Goal: Task Accomplishment & Management: Manage account settings

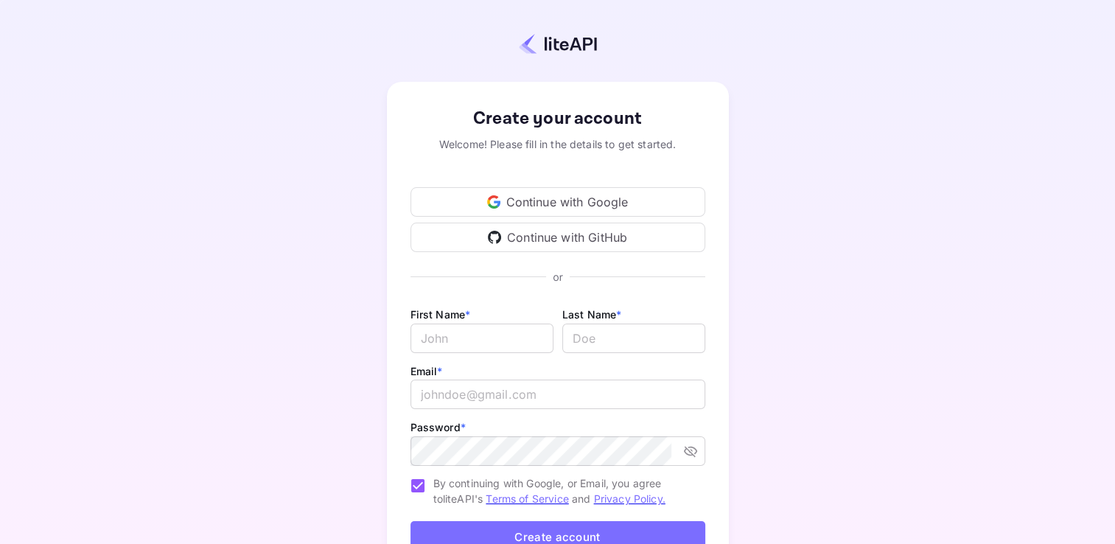
click at [563, 199] on div "Continue with Google" at bounding box center [558, 201] width 295 height 29
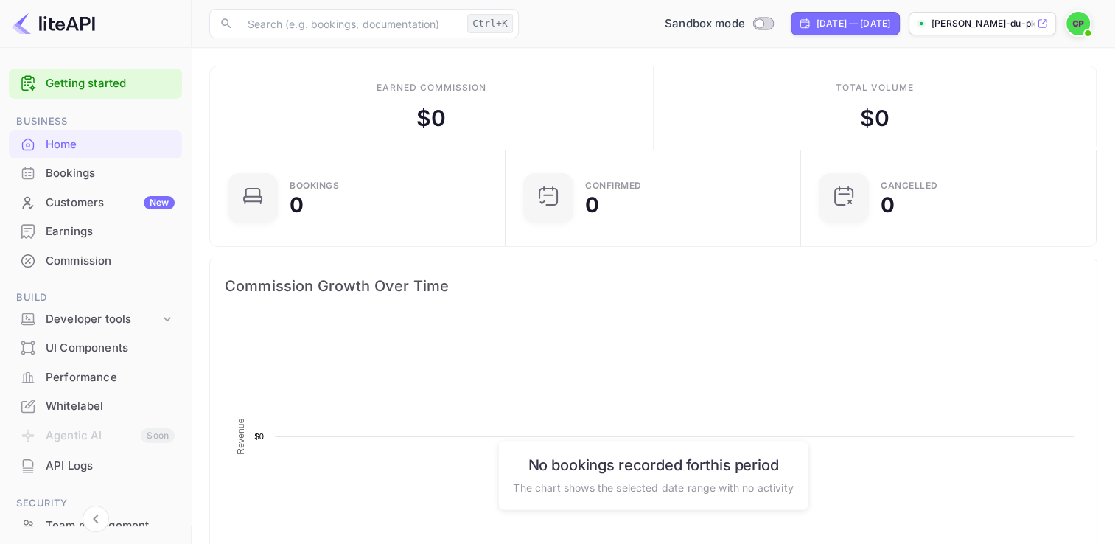
scroll to position [229, 275]
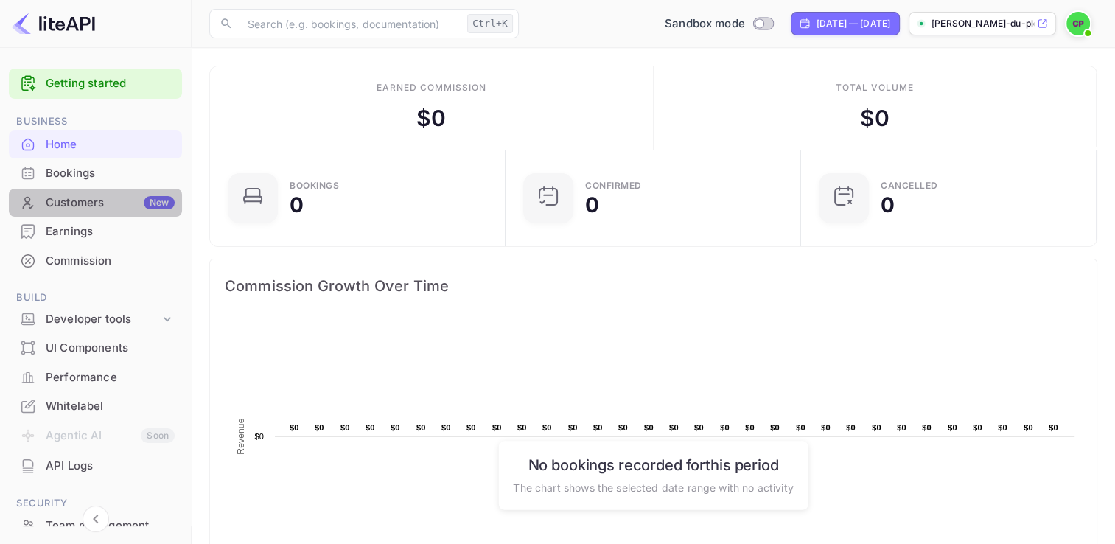
click at [104, 199] on div "Customers New" at bounding box center [110, 203] width 129 height 17
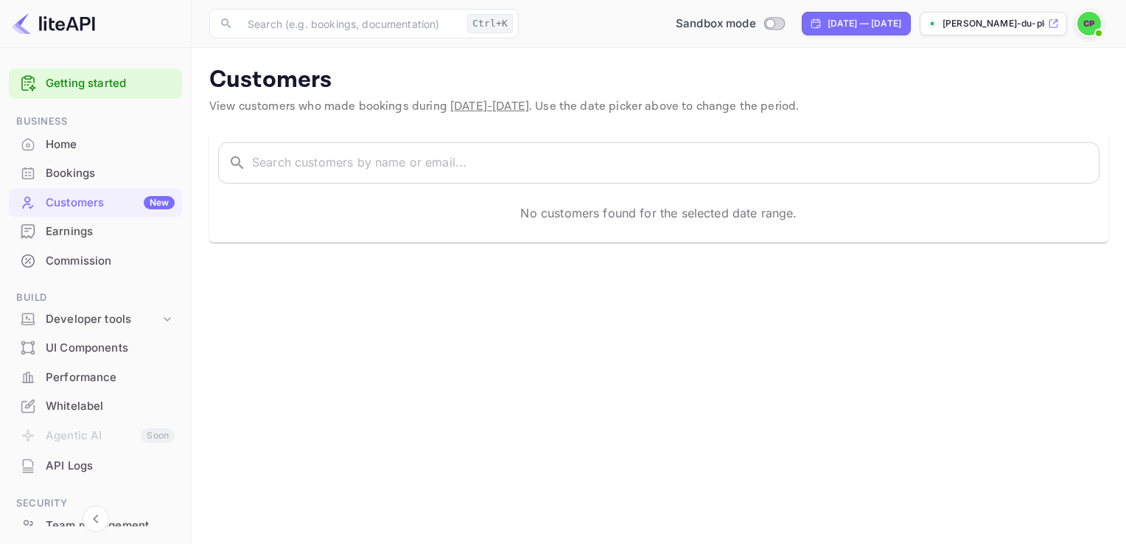
click at [91, 179] on div "Bookings" at bounding box center [110, 173] width 129 height 17
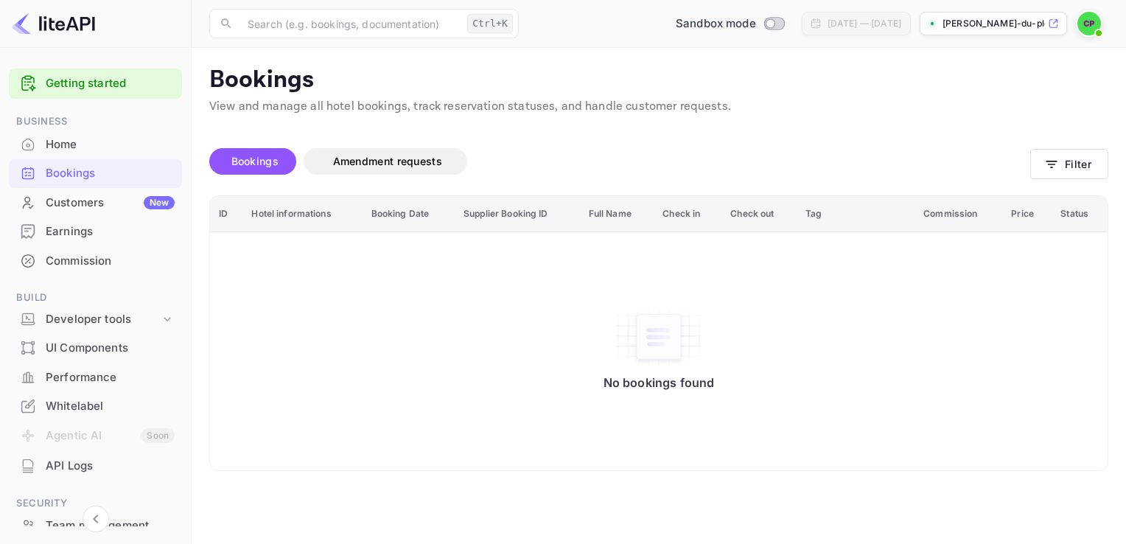
click at [74, 145] on div "Home" at bounding box center [110, 144] width 129 height 17
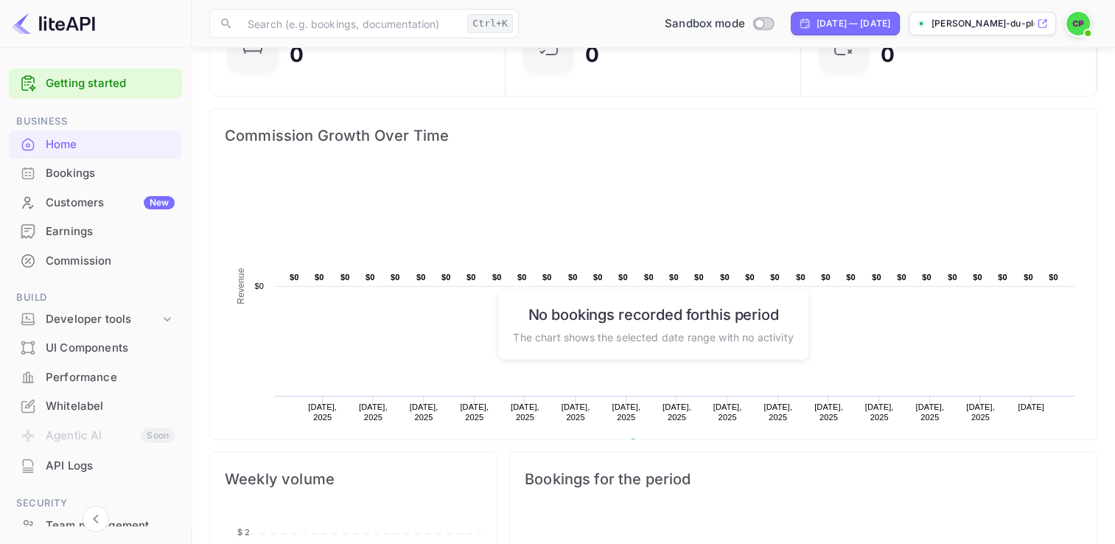
scroll to position [74, 0]
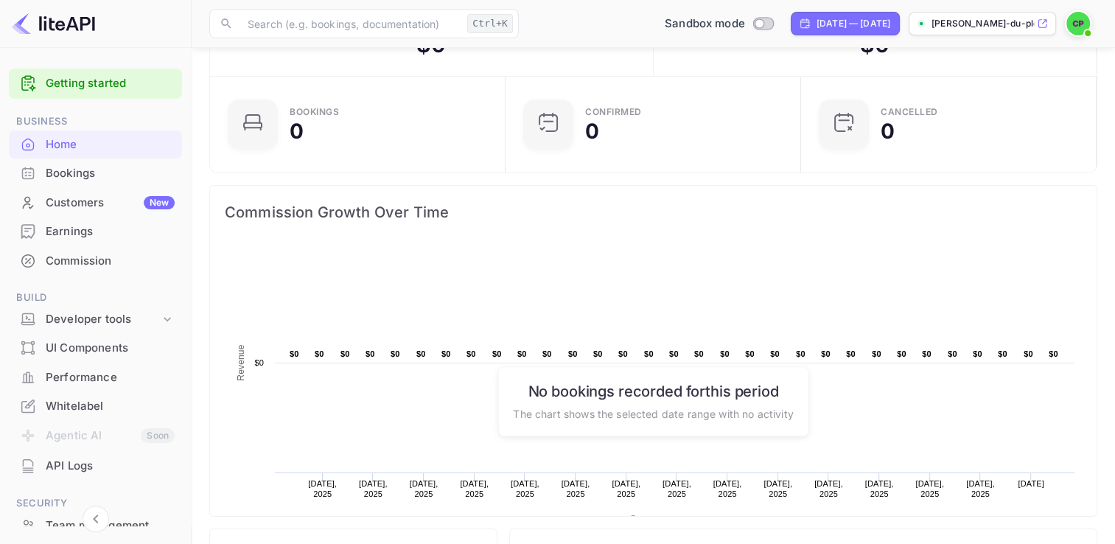
click at [83, 84] on link "Getting started" at bounding box center [110, 83] width 129 height 17
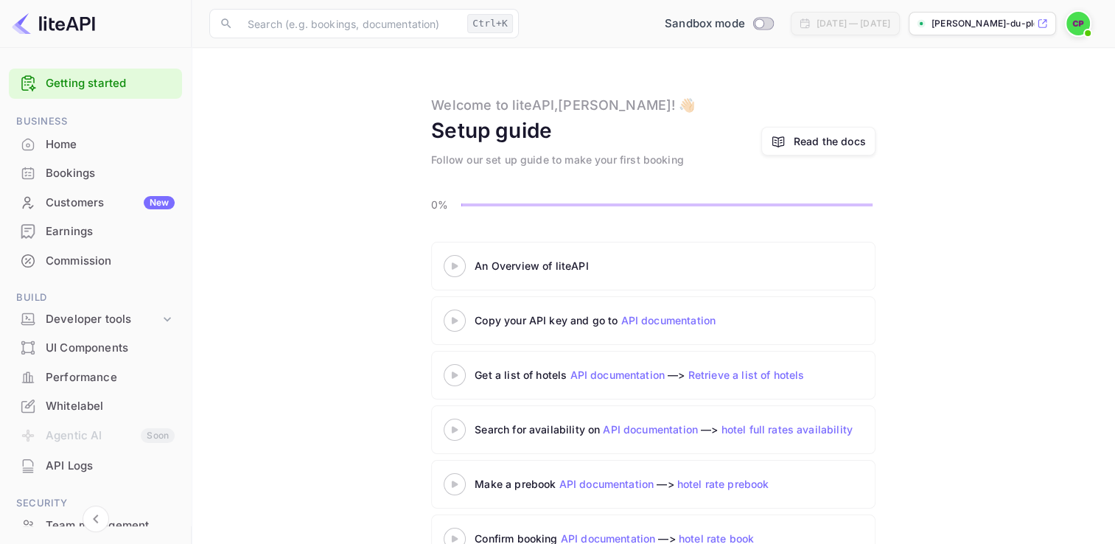
click at [457, 262] on icon at bounding box center [455, 265] width 52 height 7
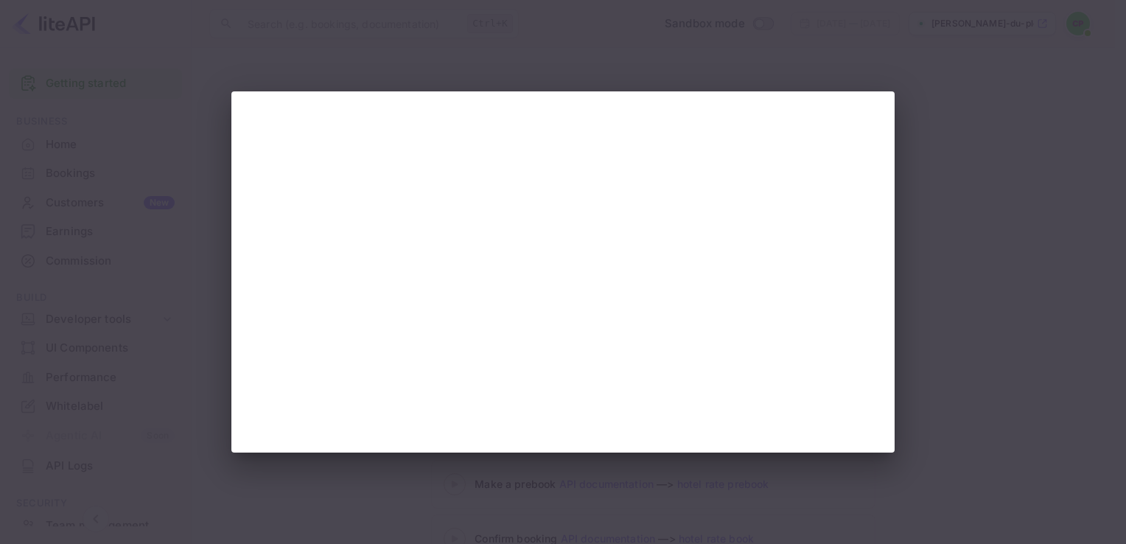
click at [938, 363] on div at bounding box center [563, 272] width 1126 height 544
click at [941, 223] on div at bounding box center [563, 272] width 1126 height 544
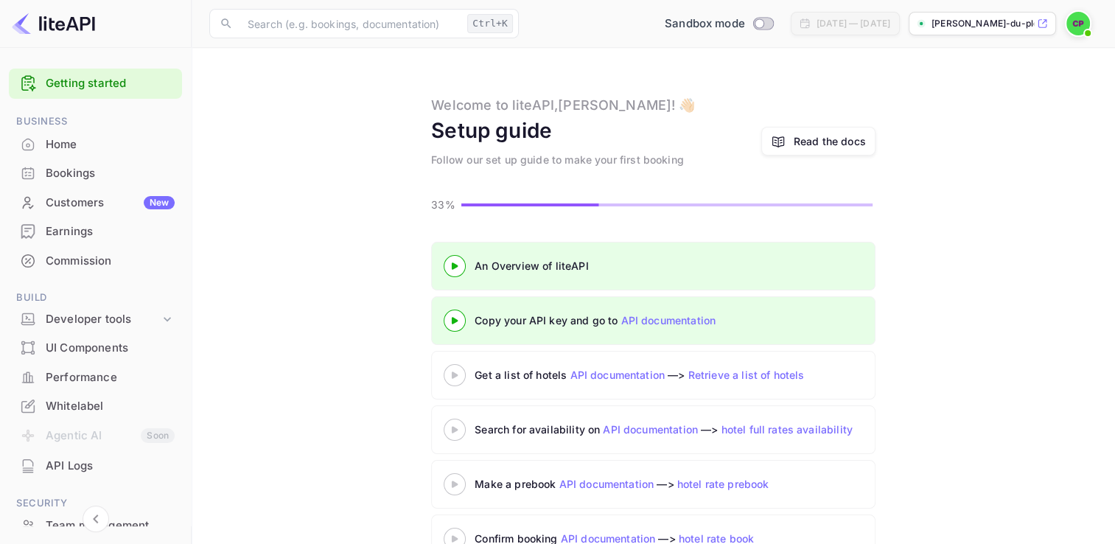
click at [458, 377] on icon at bounding box center [455, 375] width 52 height 7
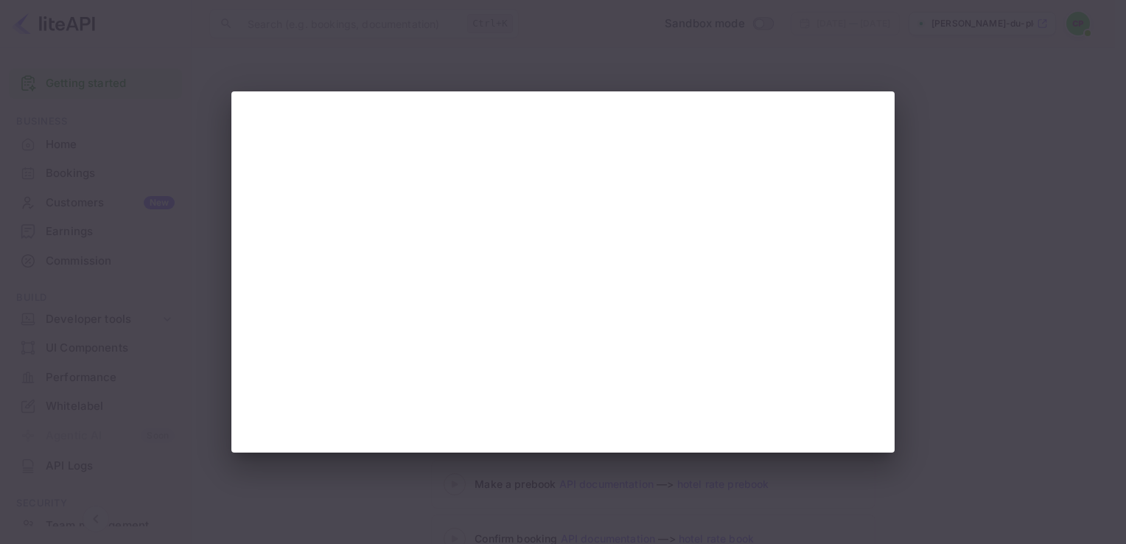
click at [1115, 1] on html "Getting started Business Home Bookings Customers New Earnings Commission Build …" at bounding box center [563, 293] width 1126 height 587
click at [955, 220] on div at bounding box center [563, 272] width 1126 height 544
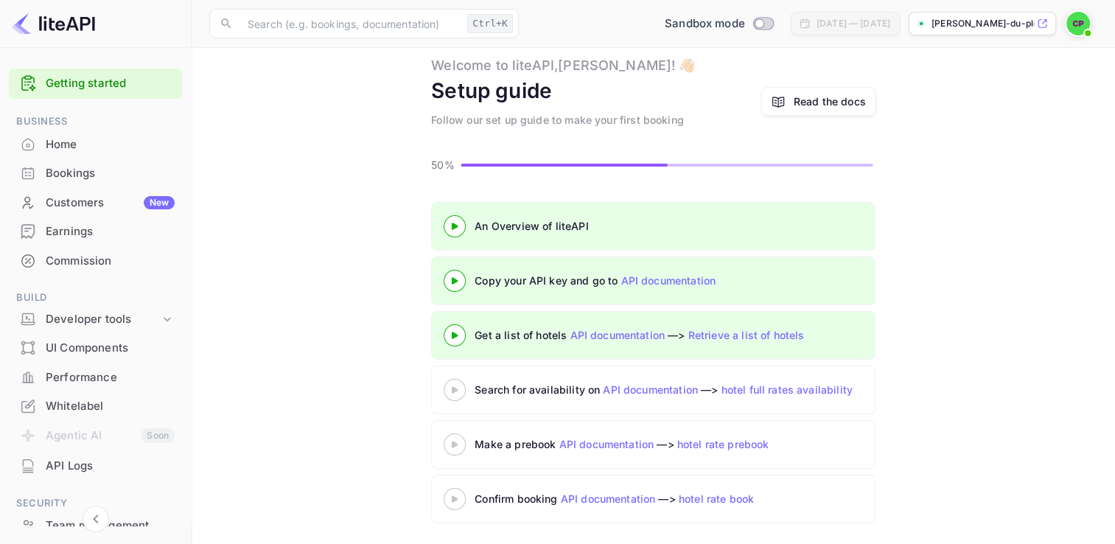
scroll to position [41, 0]
click at [593, 385] on div "Search for availability on API documentation —> hotel full rates availability" at bounding box center [733, 388] width 516 height 15
click at [463, 388] on icon at bounding box center [455, 389] width 52 height 7
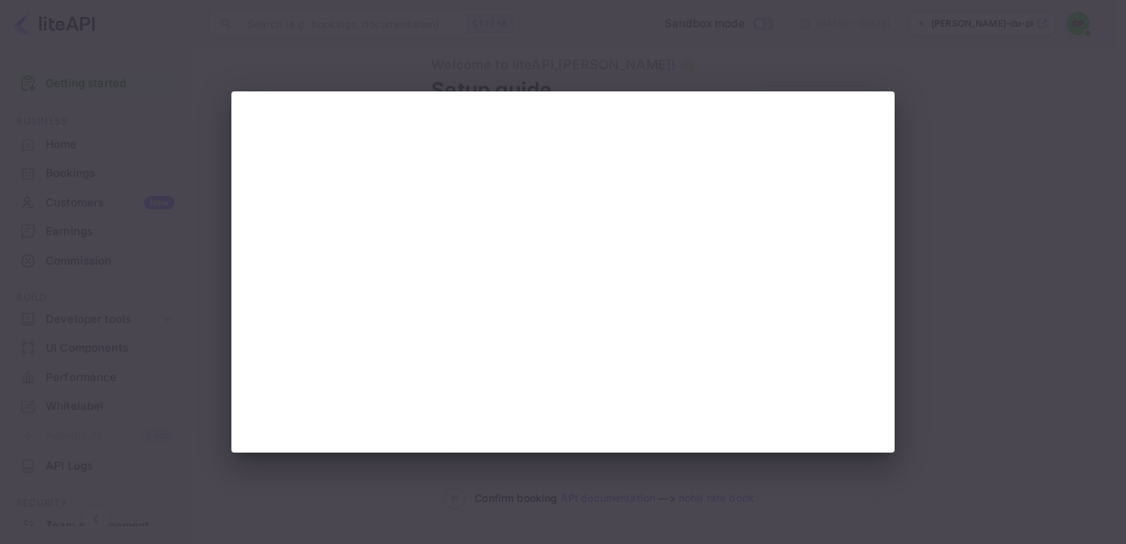
click at [826, 65] on div at bounding box center [563, 272] width 1126 height 544
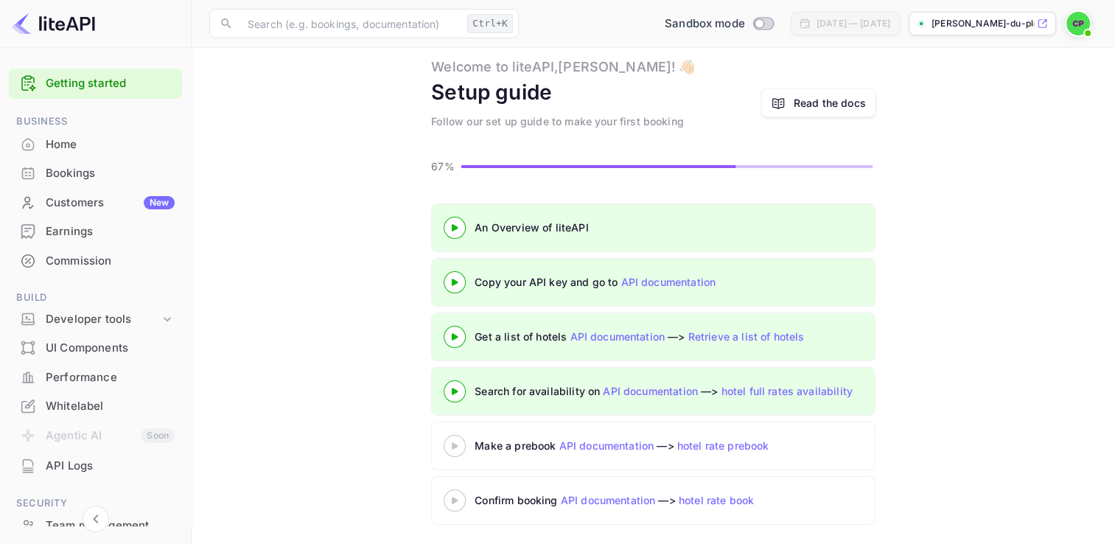
scroll to position [41, 0]
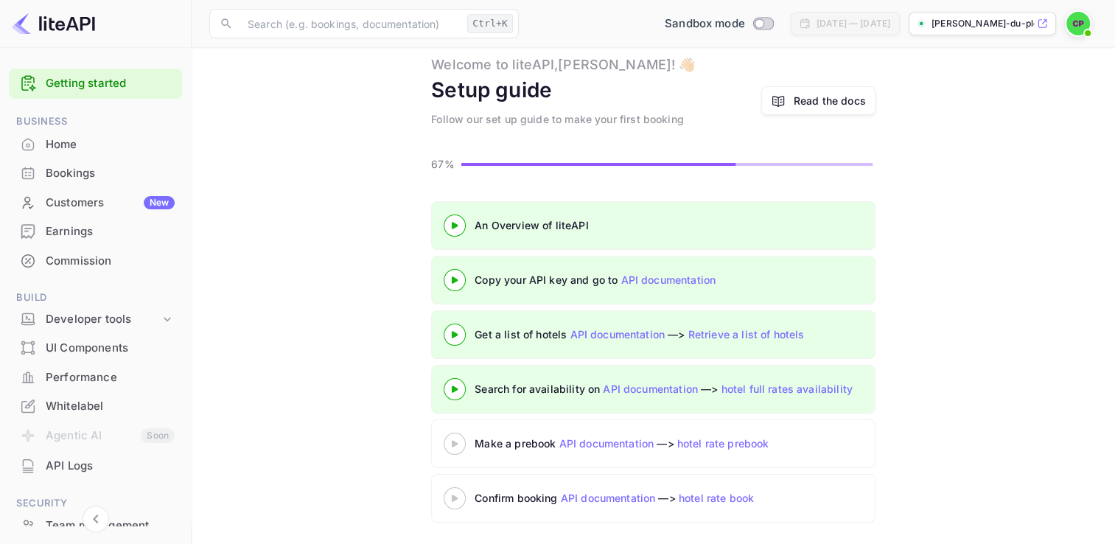
click at [496, 440] on div "Make a prebook API documentation —> hotel rate prebook" at bounding box center [659, 443] width 369 height 15
click at [453, 440] on icon at bounding box center [455, 443] width 52 height 7
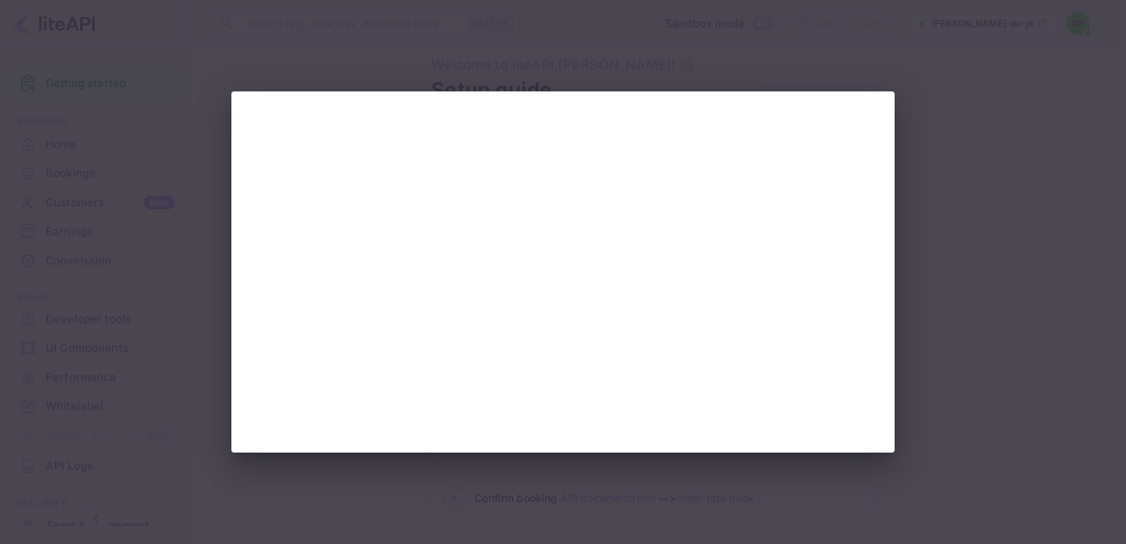
click at [1017, 204] on div at bounding box center [563, 272] width 1126 height 544
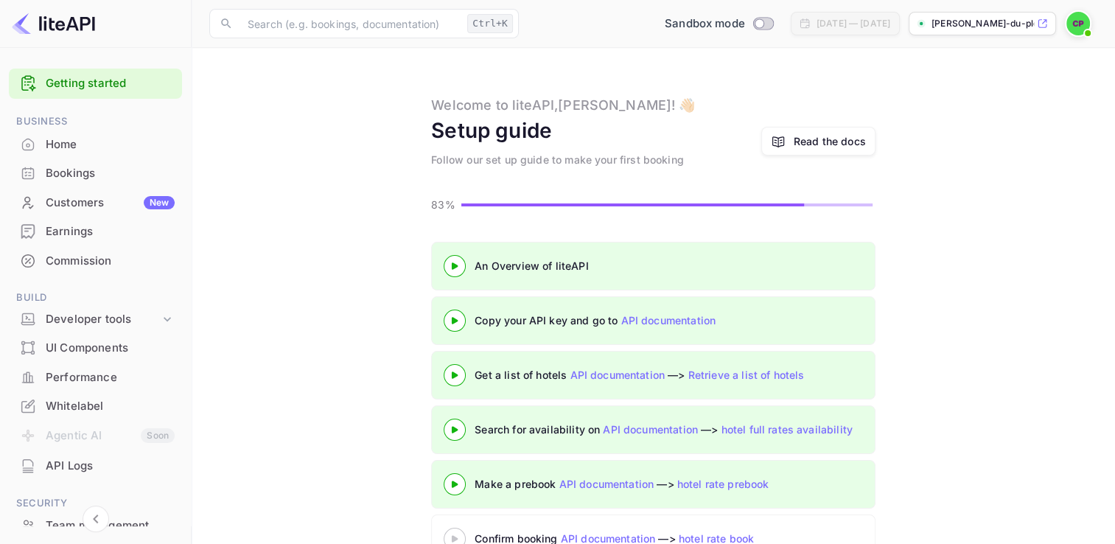
click at [112, 203] on div "Customers New" at bounding box center [110, 203] width 129 height 17
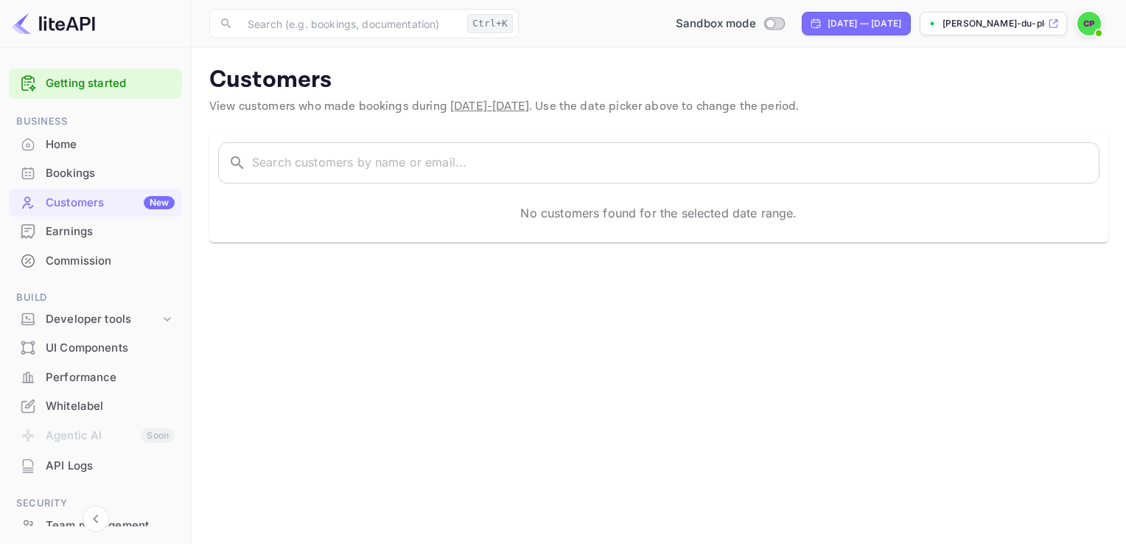
click at [1091, 29] on img at bounding box center [1090, 24] width 24 height 24
click at [1059, 134] on div "Settings" at bounding box center [1018, 116] width 170 height 35
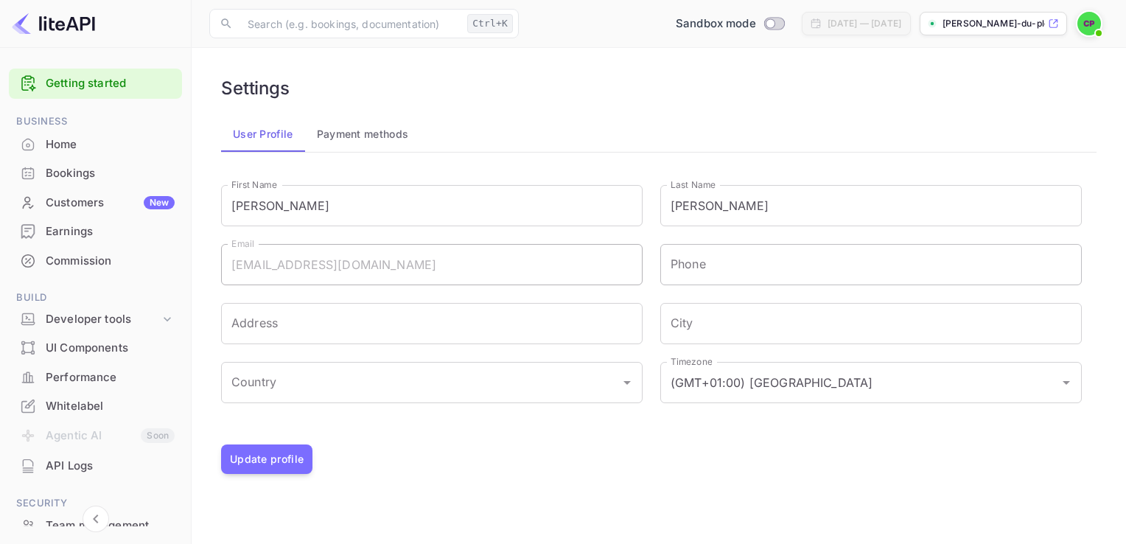
click at [784, 261] on input "Phone" at bounding box center [872, 264] width 422 height 41
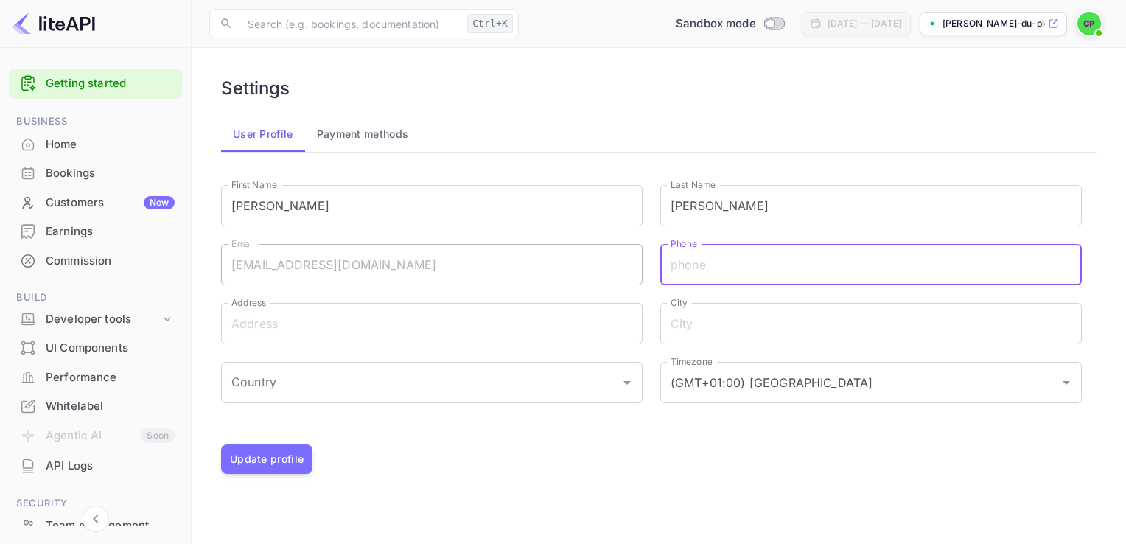
type input "0774412481"
type input "Mitchells Plain"
type input "[GEOGRAPHIC_DATA]"
click at [801, 388] on input "(GMT+01:00) [GEOGRAPHIC_DATA]" at bounding box center [850, 383] width 367 height 28
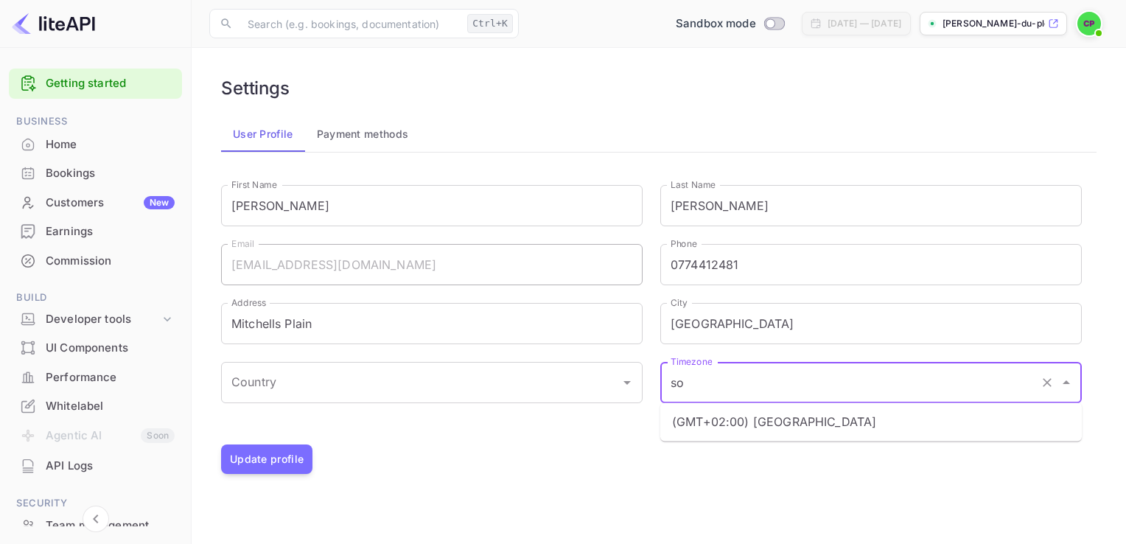
type input "s"
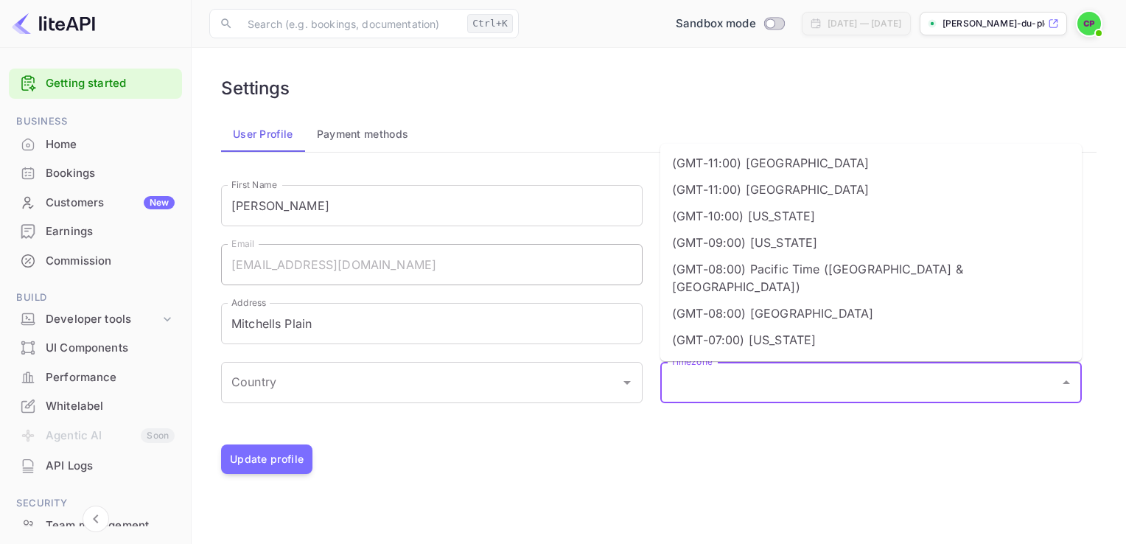
click at [836, 164] on li "(GMT-11:00) [GEOGRAPHIC_DATA]" at bounding box center [872, 163] width 422 height 27
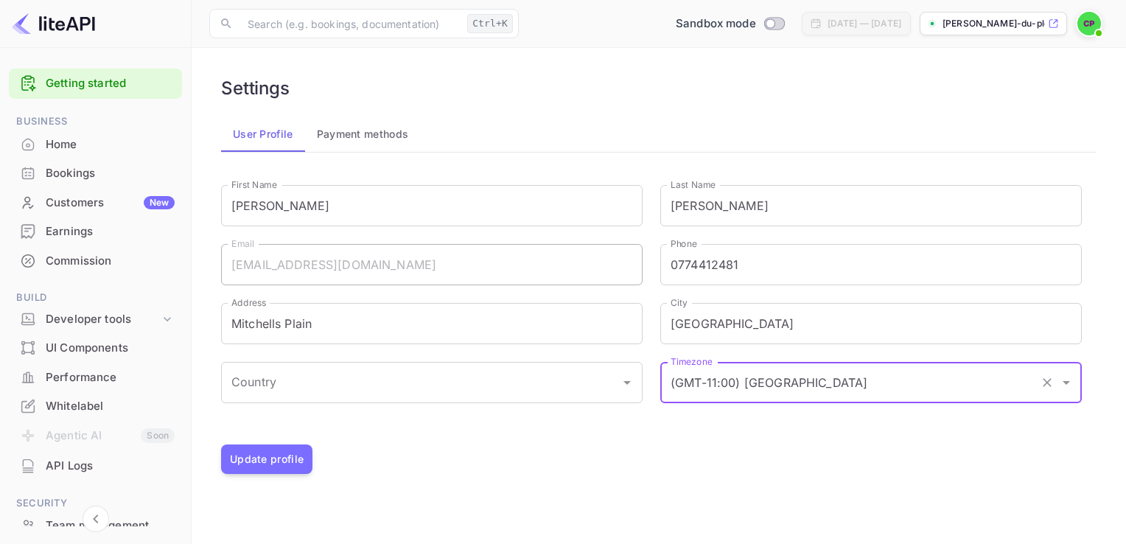
type input "(GMT-11:00) [GEOGRAPHIC_DATA]"
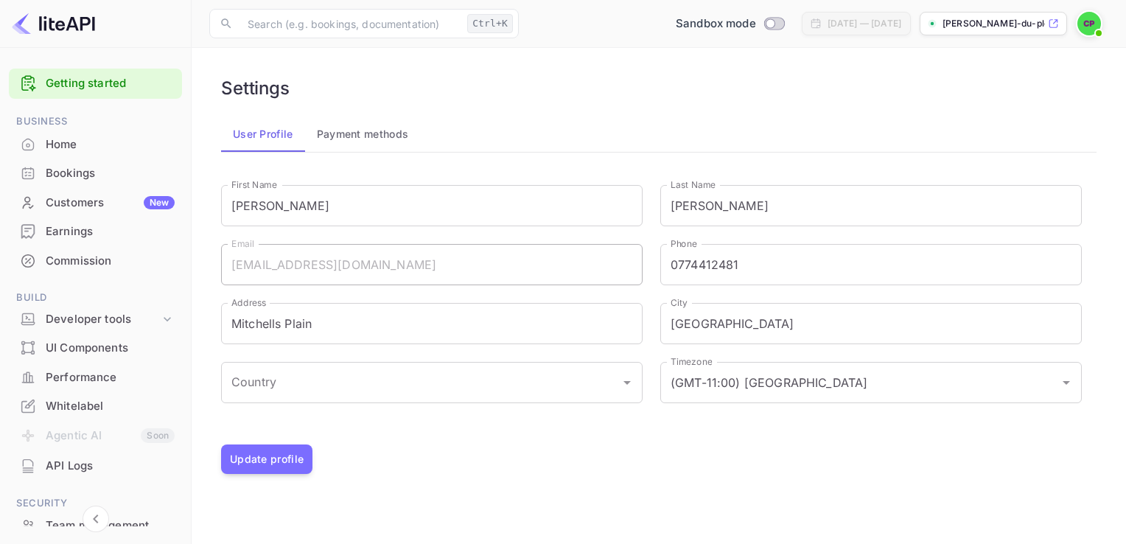
click at [888, 476] on div "Settings User Profile Payment methods First Name [PERSON_NAME] First Name Last …" at bounding box center [658, 276] width 899 height 420
click at [124, 81] on link "Getting started" at bounding box center [110, 83] width 129 height 17
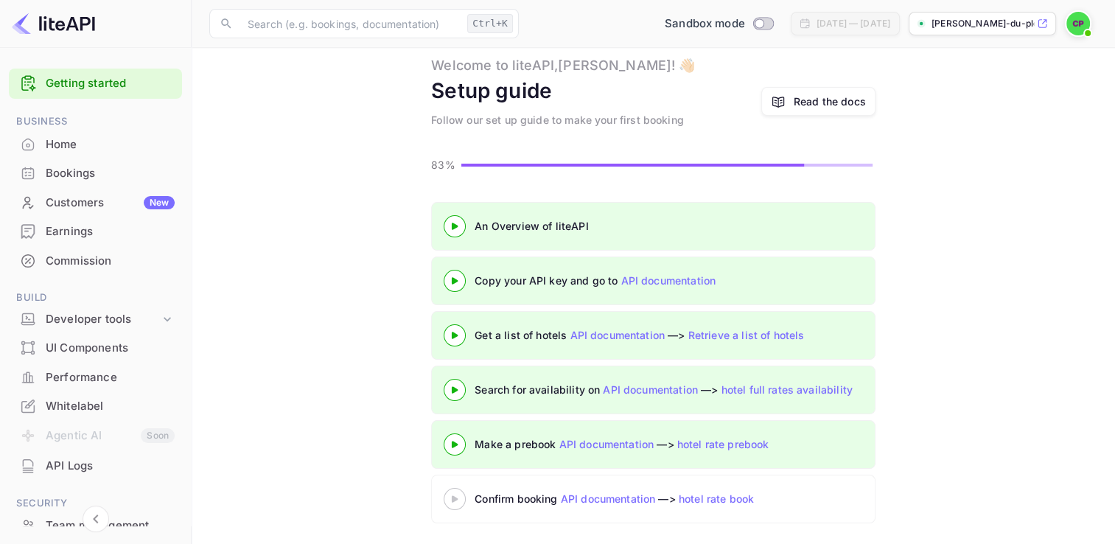
scroll to position [41, 0]
click at [614, 497] on link "API documentation" at bounding box center [608, 498] width 95 height 13
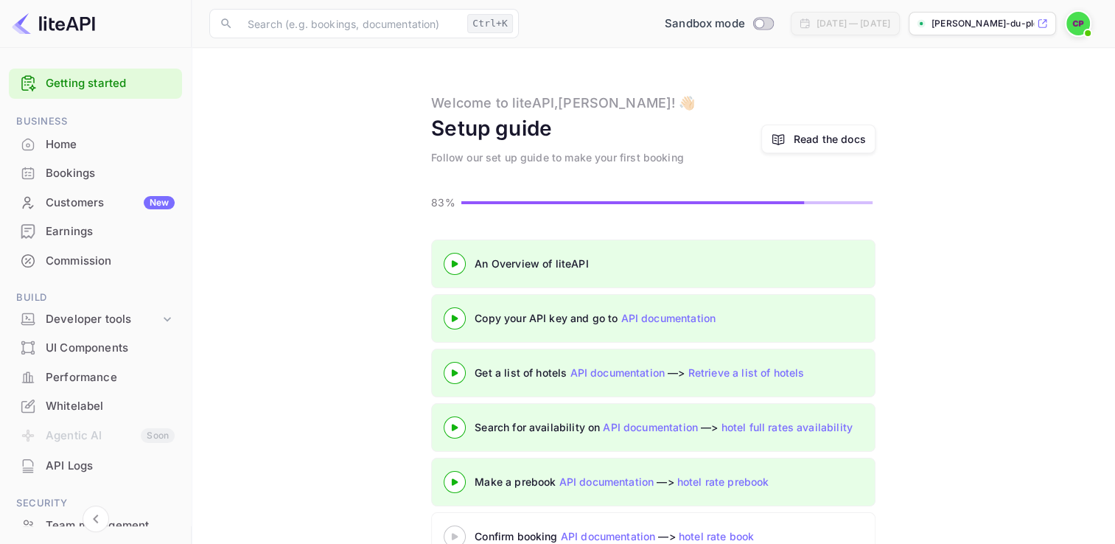
scroll to position [0, 0]
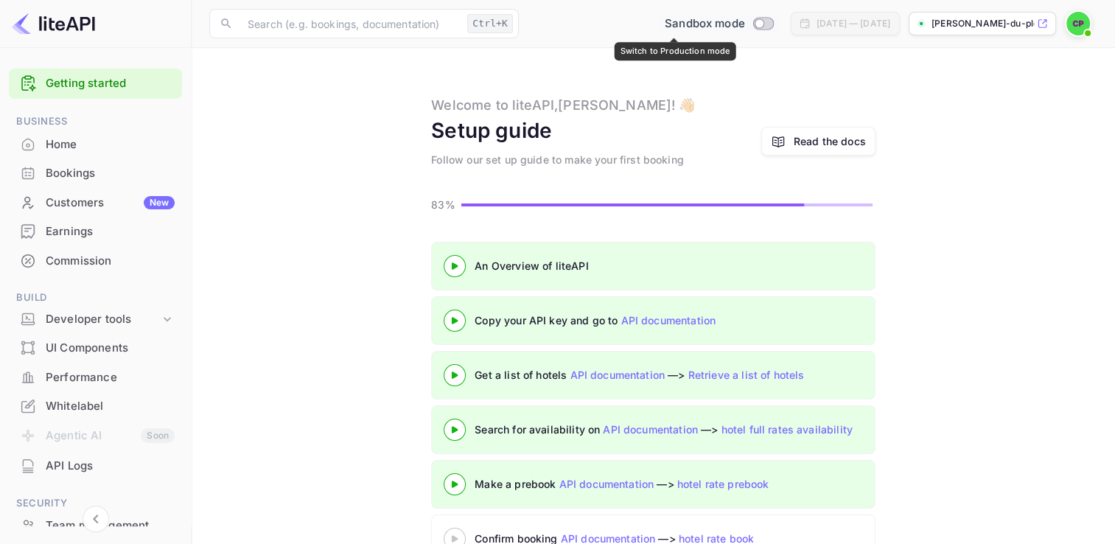
click at [745, 25] on input "Switch to Production mode" at bounding box center [759, 23] width 29 height 10
checkbox input "false"
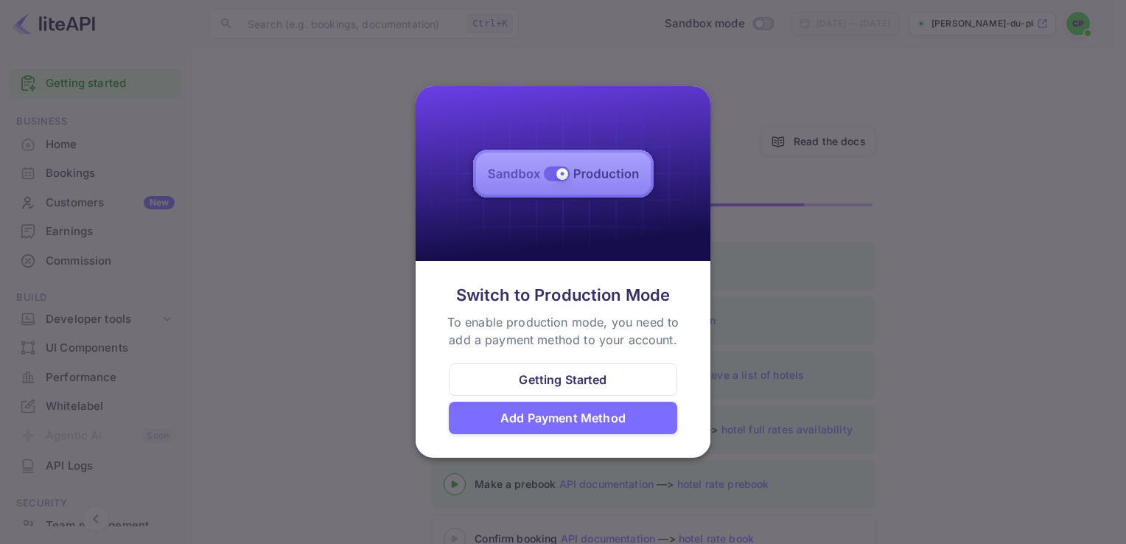
click at [609, 422] on div "Add Payment Method" at bounding box center [563, 418] width 125 height 18
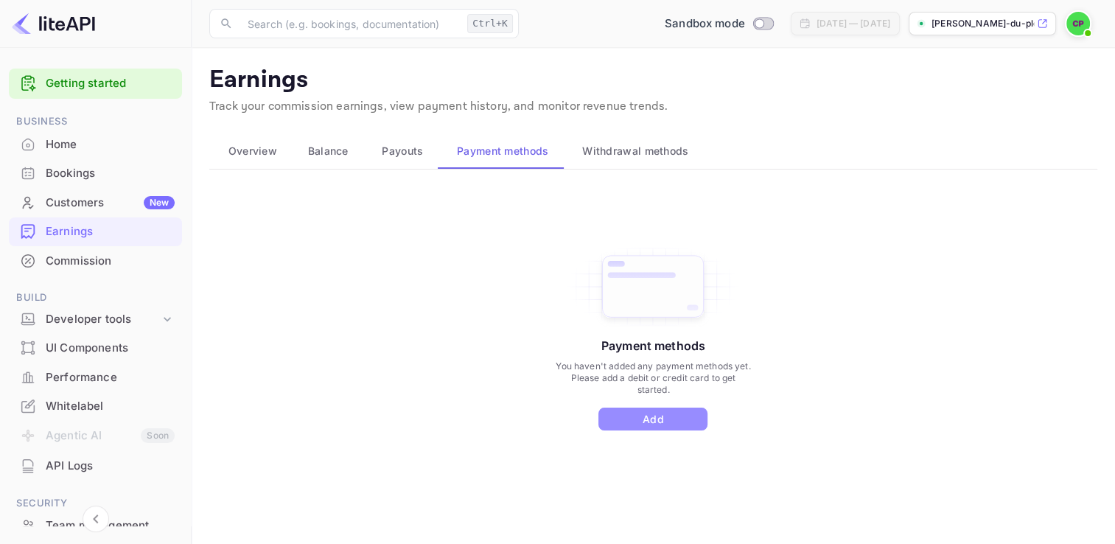
click at [666, 416] on button "Add" at bounding box center [653, 419] width 109 height 23
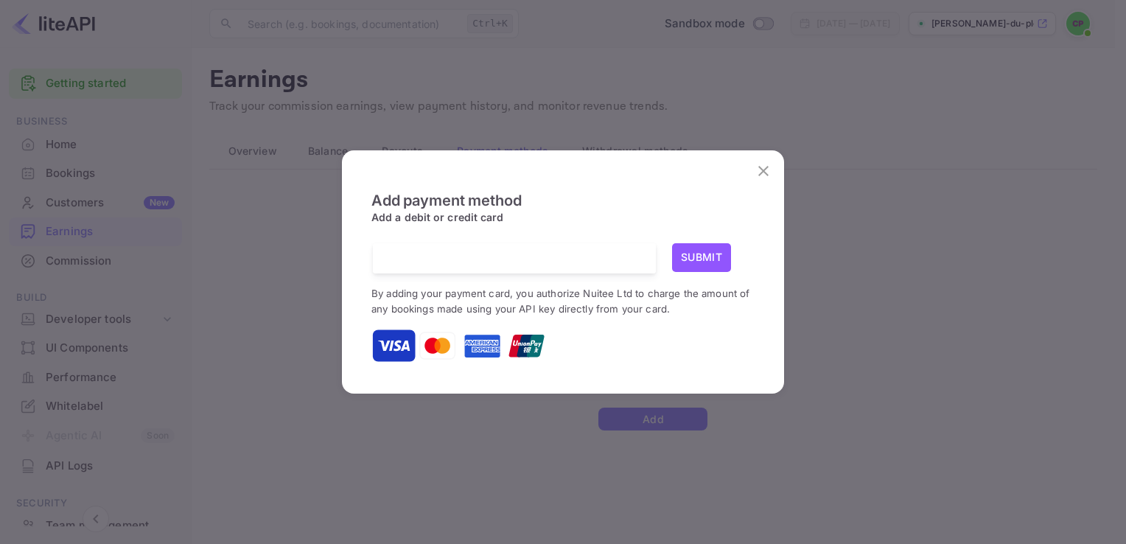
click at [765, 170] on icon "close" at bounding box center [764, 171] width 10 height 10
